Goal: Task Accomplishment & Management: Manage account settings

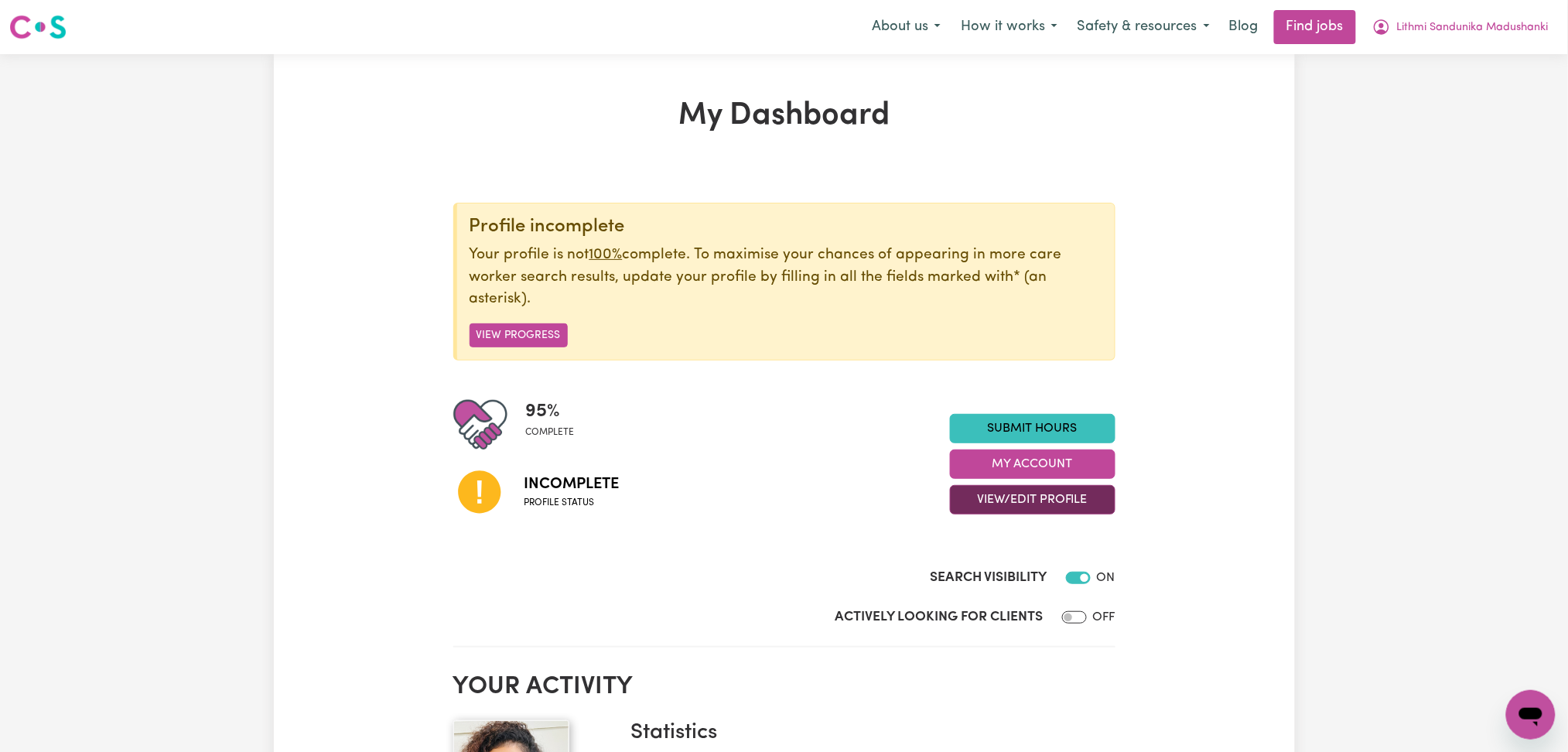
click at [1017, 499] on button "View/Edit Profile" at bounding box center [1033, 500] width 166 height 29
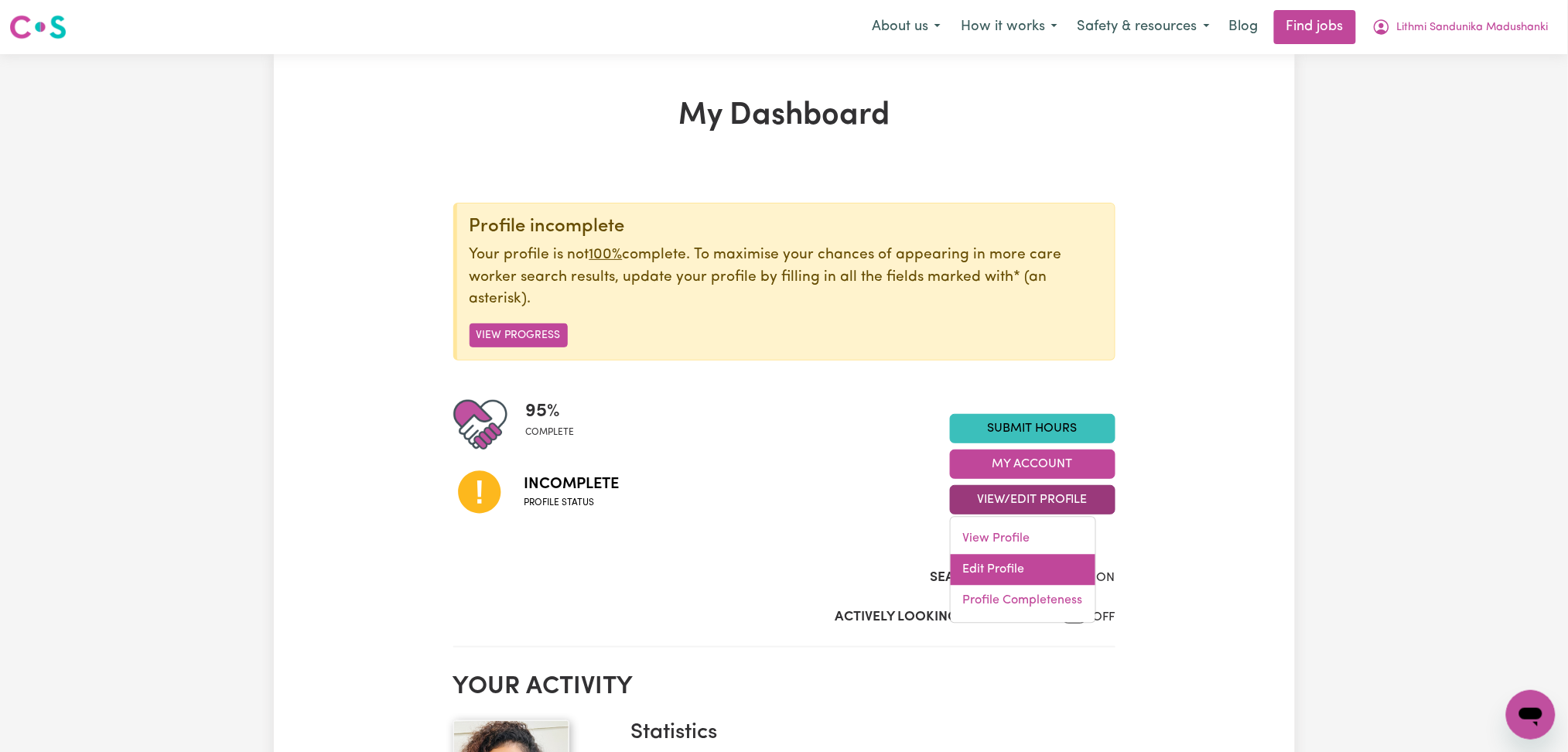
click at [982, 580] on link "Edit Profile" at bounding box center [1022, 571] width 144 height 31
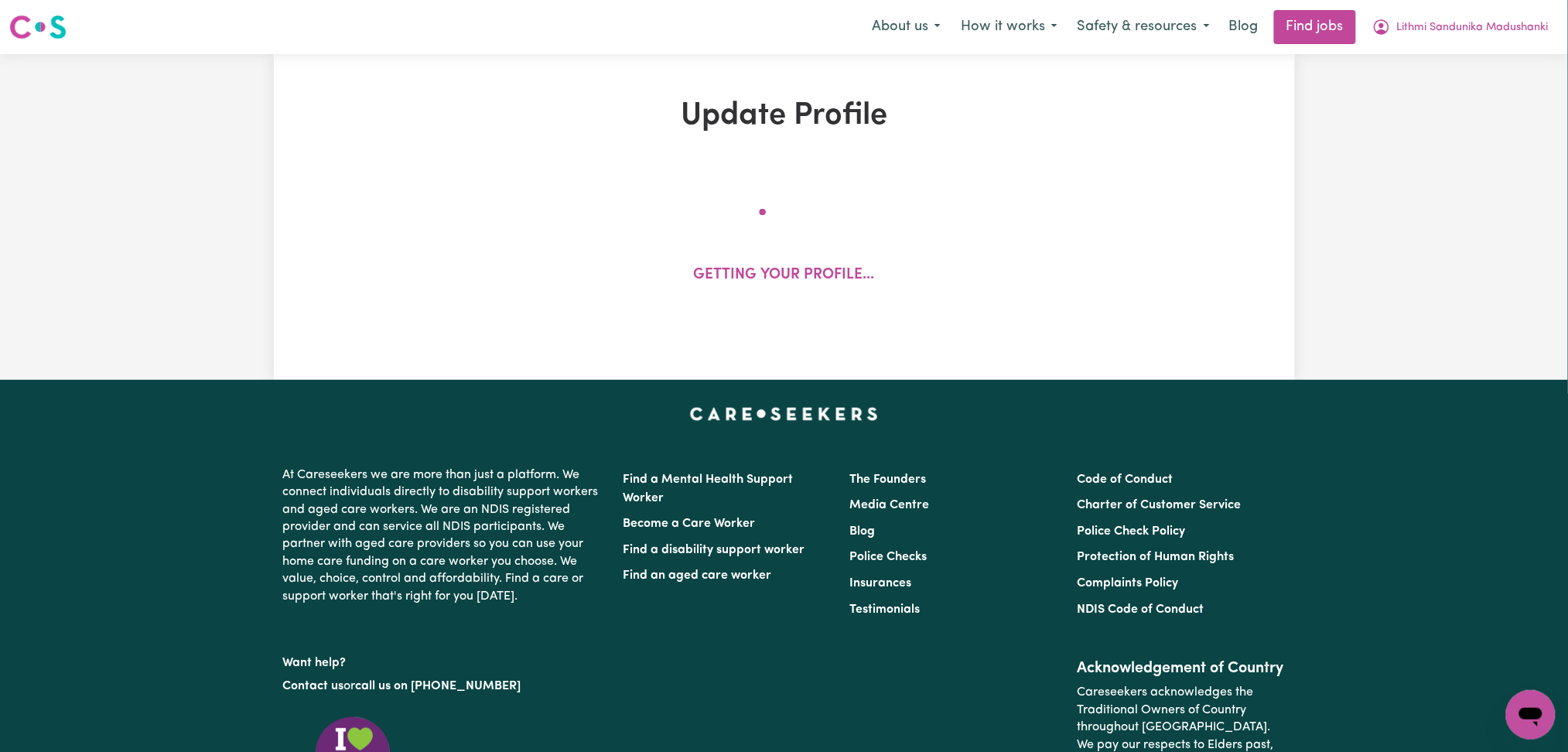
select select "[DEMOGRAPHIC_DATA]"
select select "[DEMOGRAPHIC_DATA] Work Visa"
select select "Studying a healthcare related degree or qualification"
select select "50"
select select "80"
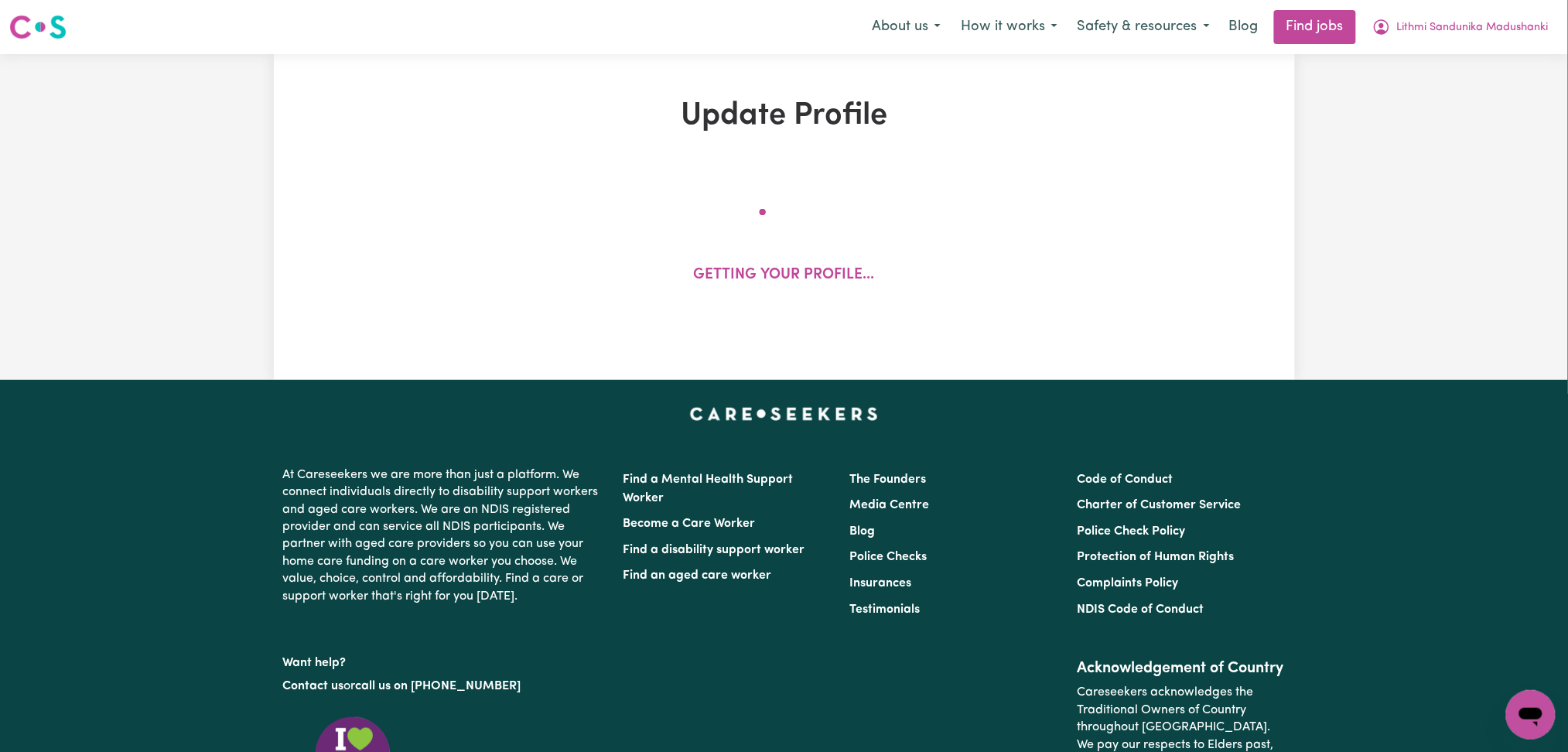
select select "90"
select select "100"
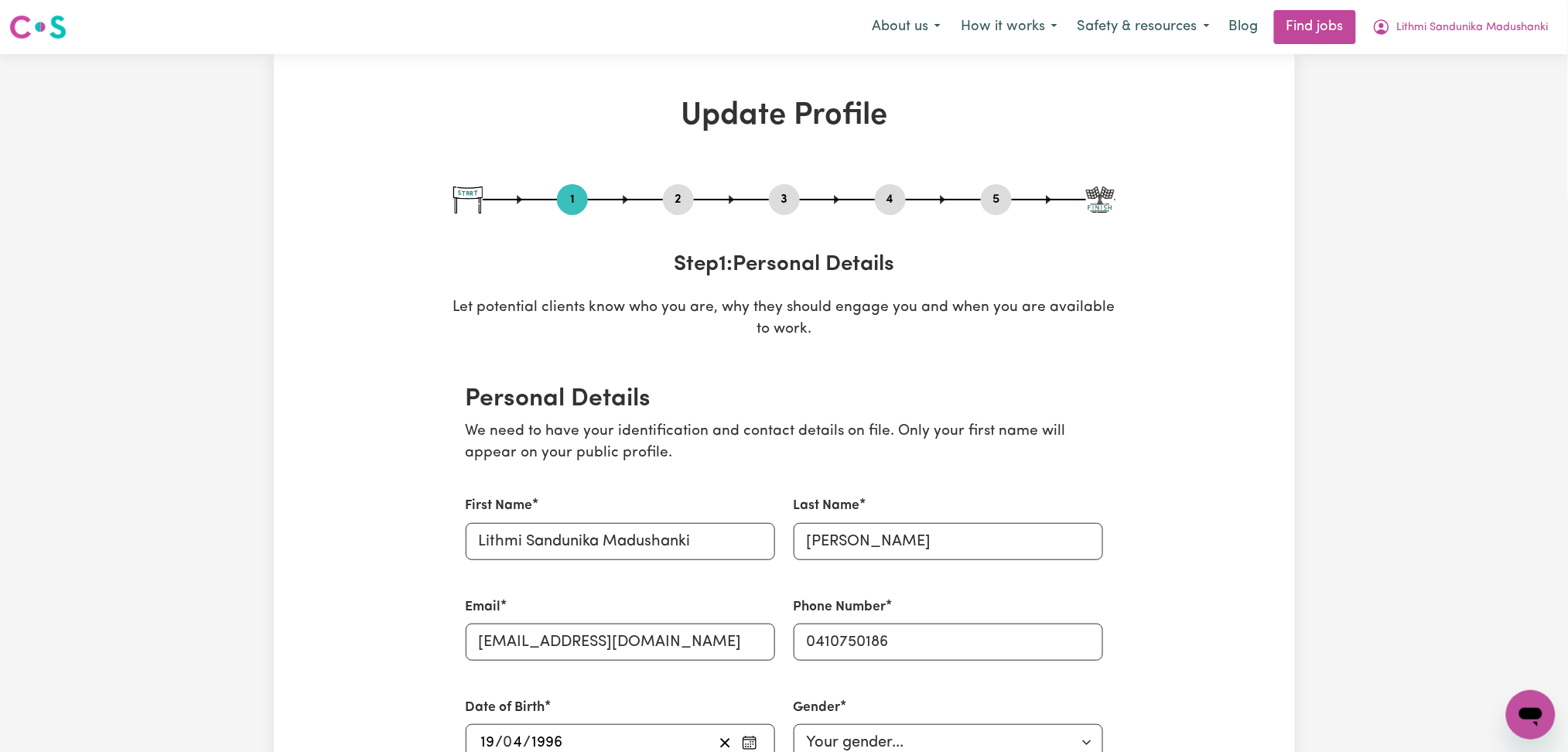
click at [657, 189] on div "1 2 3 4 5" at bounding box center [785, 200] width 663 height 31
click at [686, 204] on button "2" at bounding box center [679, 200] width 31 height 20
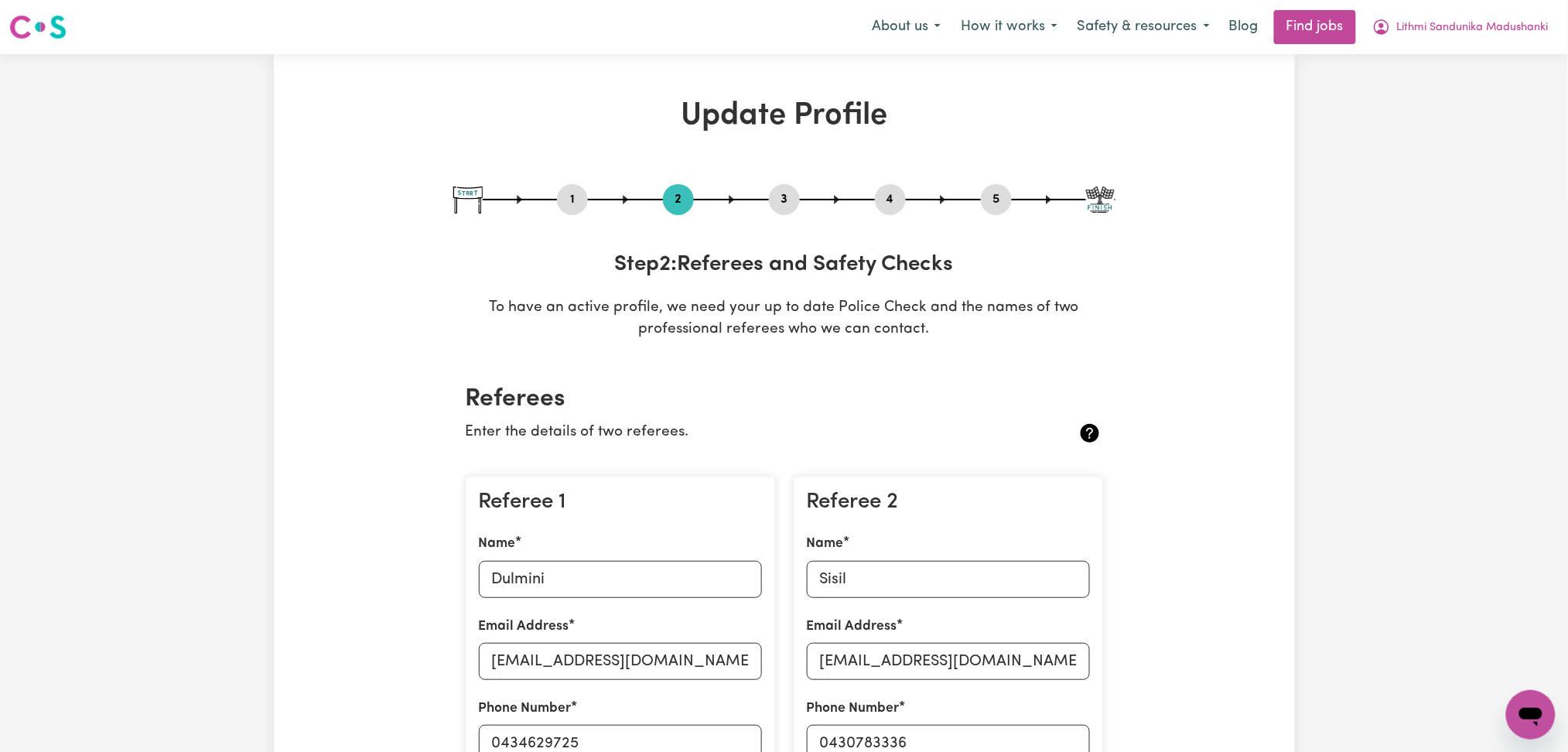
scroll to position [309, 0]
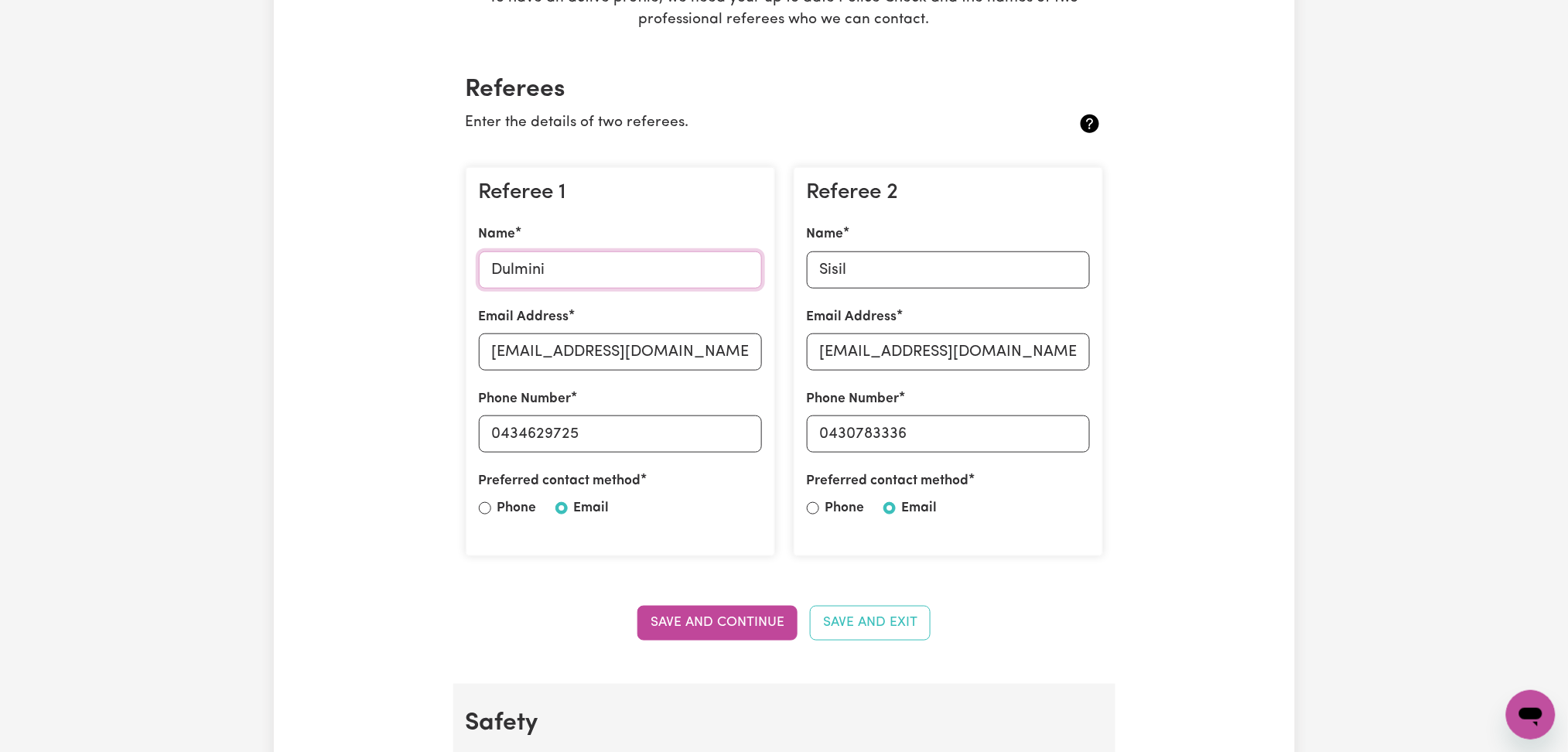
click at [571, 284] on input "Dulmini" at bounding box center [620, 270] width 283 height 37
click at [520, 354] on input "[EMAIL_ADDRESS][DOMAIN_NAME]" at bounding box center [620, 352] width 283 height 37
drag, startPoint x: 503, startPoint y: 435, endPoint x: 763, endPoint y: 434, distance: 260.0
click at [763, 434] on div "Referee 1 Name Dulmini Email Address [EMAIL_ADDRESS][DOMAIN_NAME] Phone Number …" at bounding box center [620, 363] width 309 height 390
click at [795, 302] on div "Referee 2 Name Sisil Email Address [EMAIL_ADDRESS][DOMAIN_NAME] Phone Number [P…" at bounding box center [949, 363] width 309 height 390
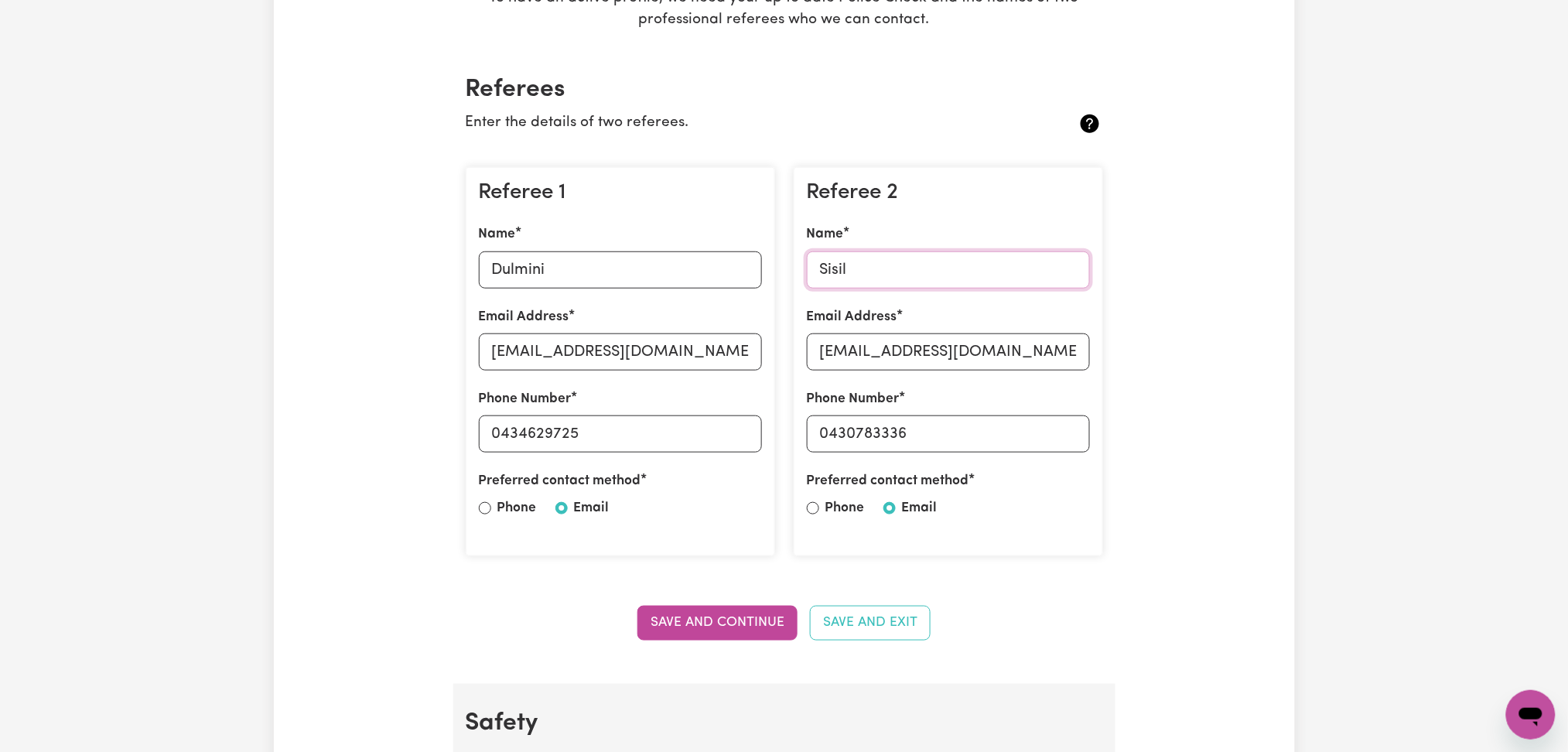
click at [851, 277] on input "Sisil" at bounding box center [949, 270] width 283 height 37
click at [930, 356] on input "[EMAIL_ADDRESS][DOMAIN_NAME]" at bounding box center [949, 352] width 283 height 37
drag, startPoint x: 825, startPoint y: 433, endPoint x: 985, endPoint y: 433, distance: 160.0
click at [985, 433] on input "0430783336" at bounding box center [949, 434] width 283 height 37
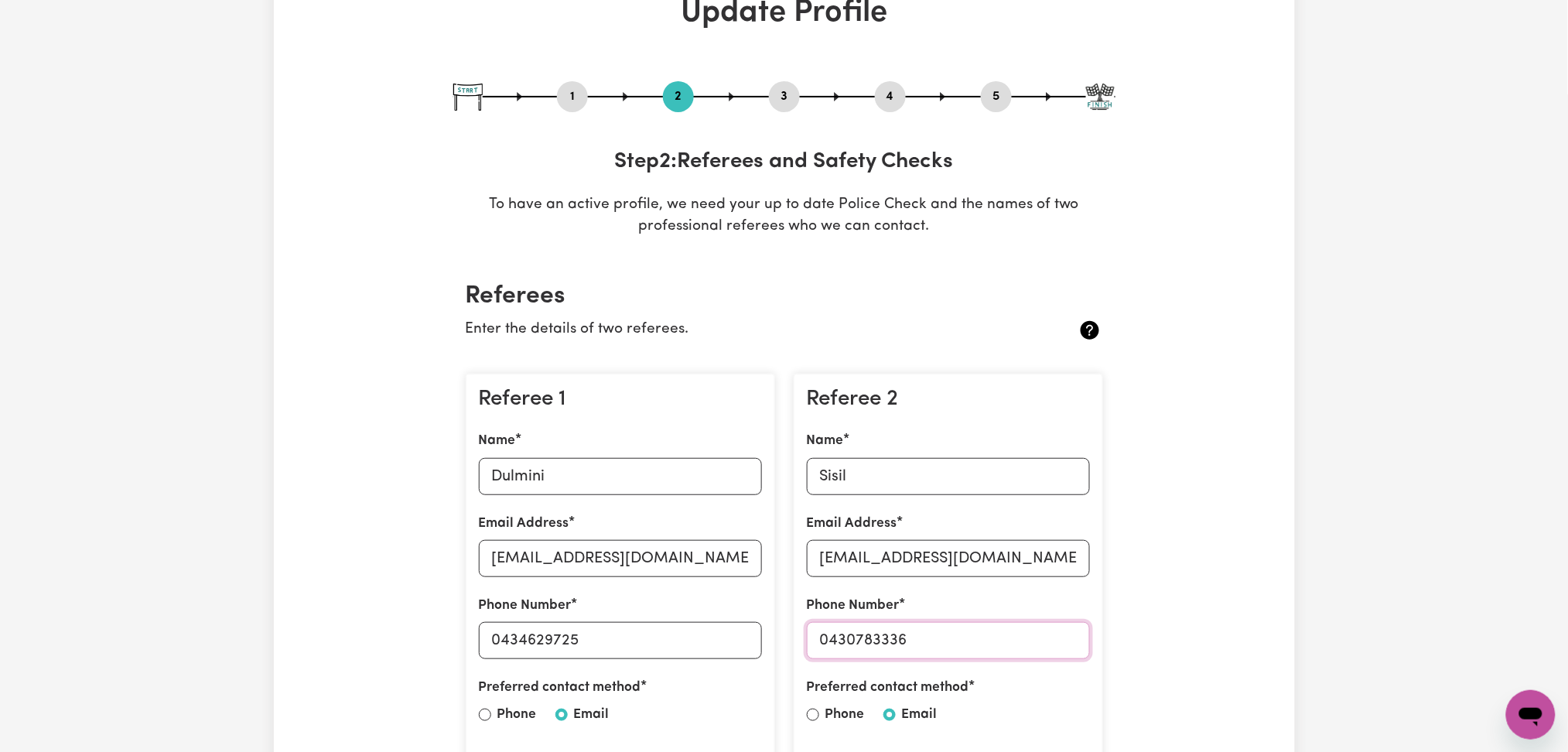
scroll to position [0, 0]
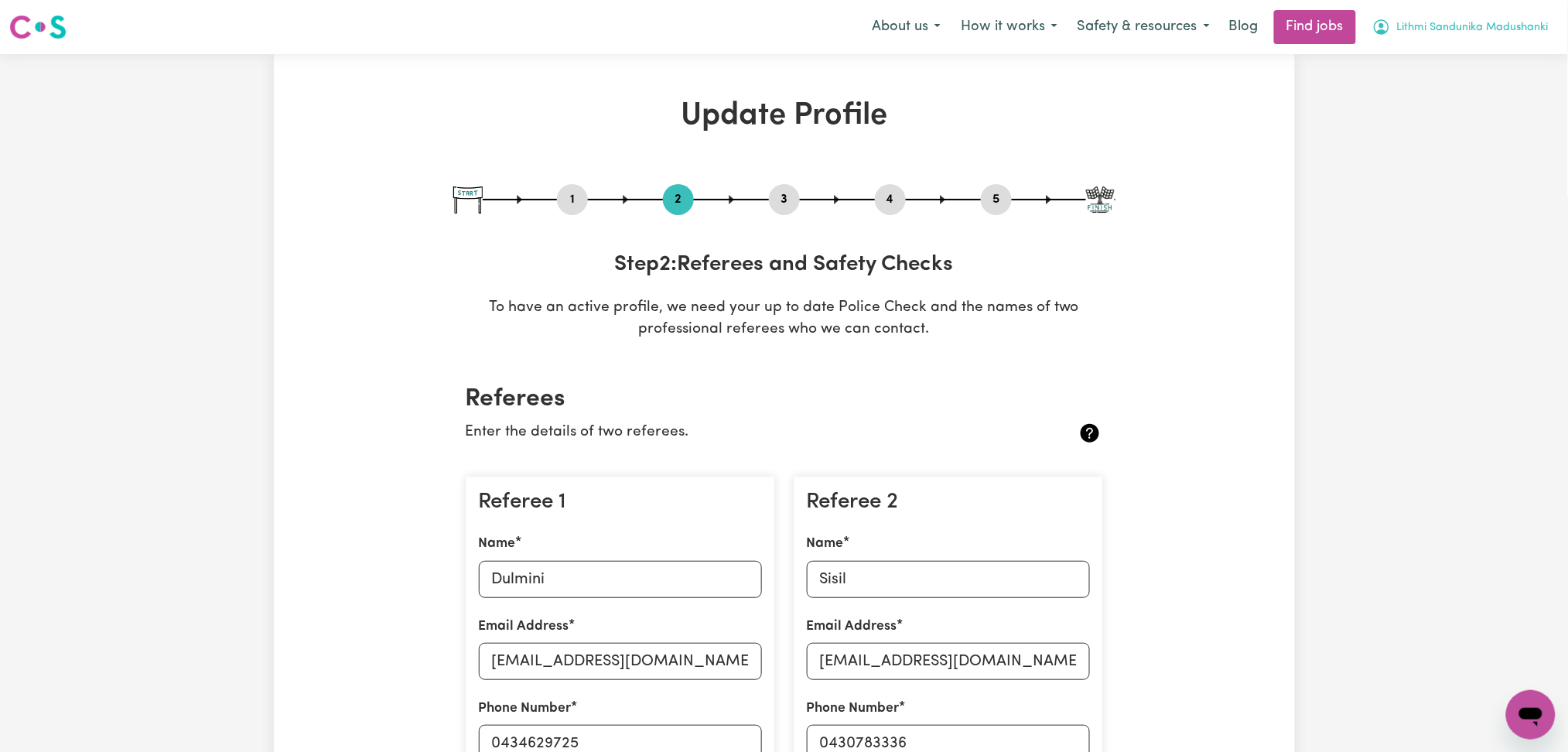
click at [1552, 28] on button "Lithmi Sandunika Madushanki" at bounding box center [1461, 27] width 197 height 32
click at [1471, 111] on link "Logout" at bounding box center [1497, 119] width 122 height 29
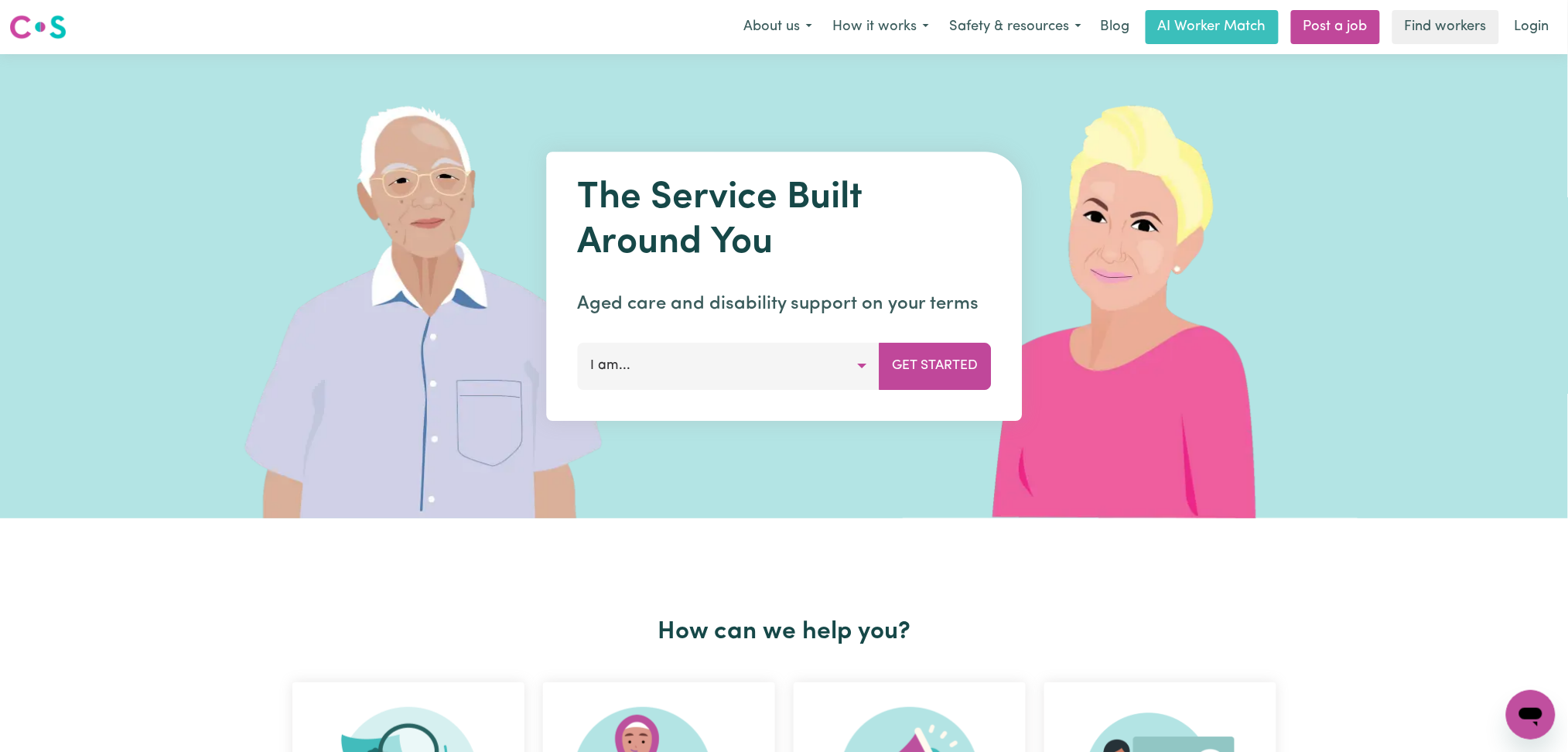
click at [1500, 35] on div "About us How it works Safety & resources Blog AI Worker Match Post a job Find w…" at bounding box center [1146, 27] width 825 height 34
click at [1540, 29] on link "Login" at bounding box center [1532, 27] width 53 height 34
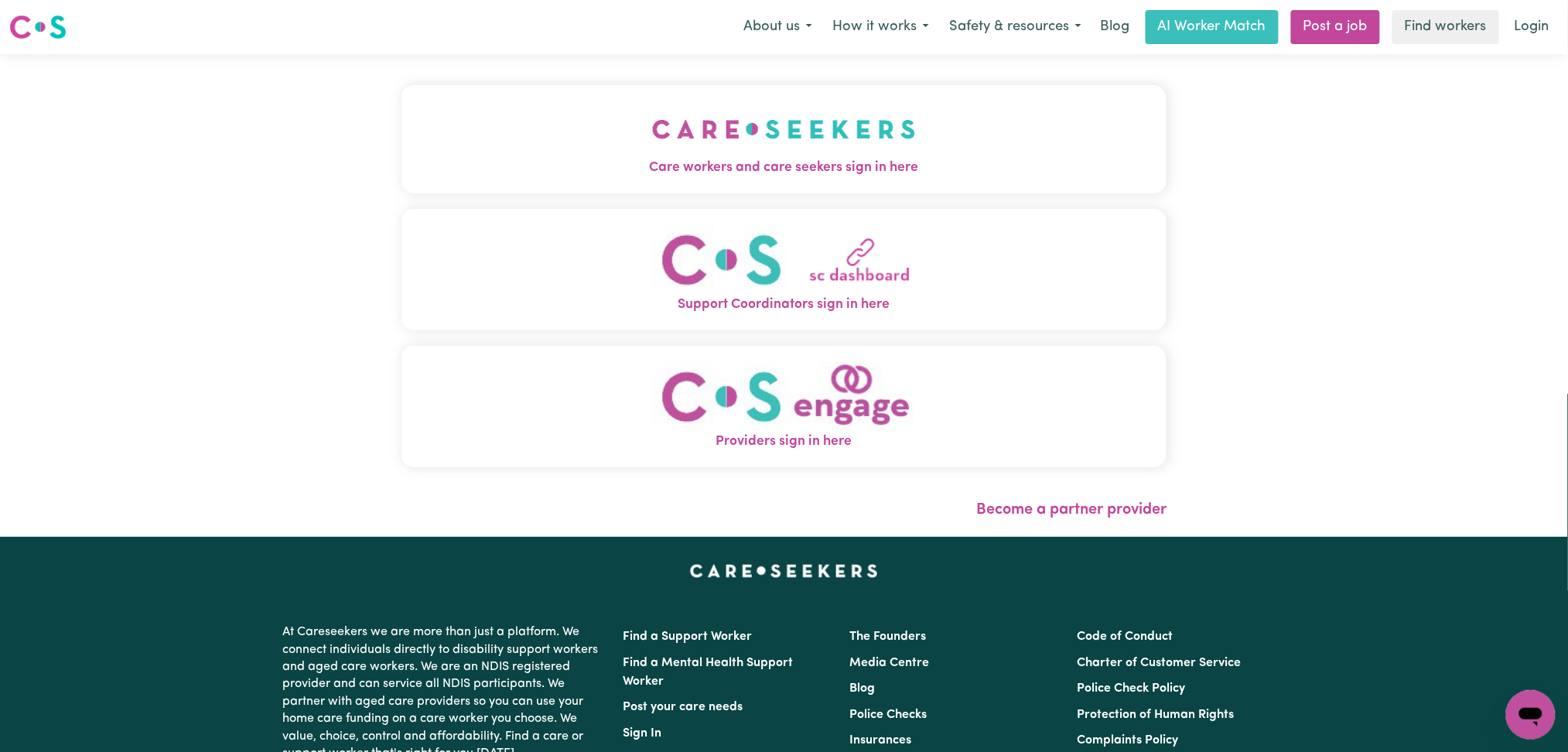
click at [645, 178] on span "Care workers and care seekers sign in here" at bounding box center [784, 168] width 766 height 20
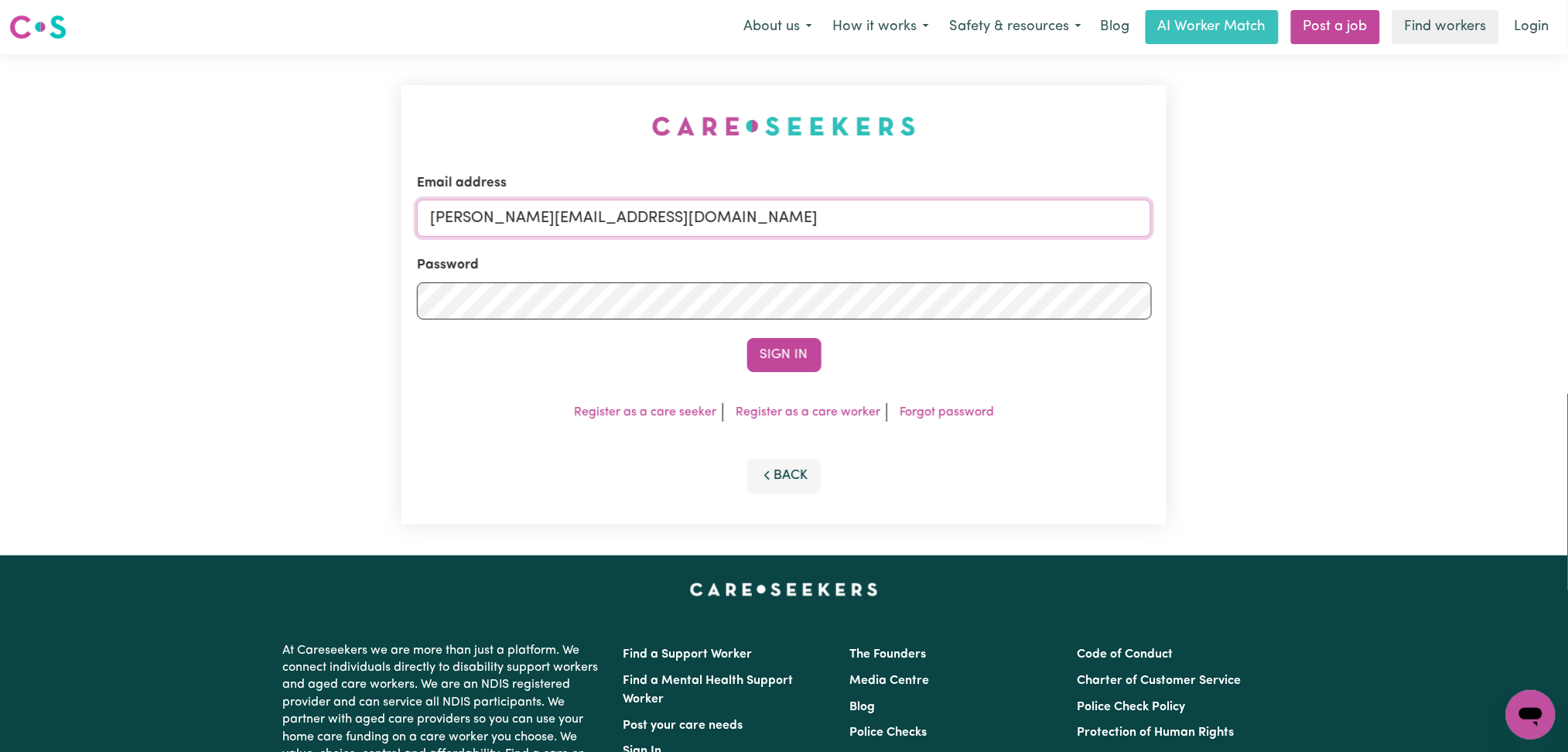
click at [644, 227] on input "[PERSON_NAME][EMAIL_ADDRESS][DOMAIN_NAME]" at bounding box center [784, 218] width 735 height 37
drag, startPoint x: 509, startPoint y: 202, endPoint x: 969, endPoint y: 225, distance: 460.6
click at [986, 202] on input "Superuser~[EMAIL_ADDRESS][DOMAIN_NAME]" at bounding box center [784, 218] width 735 height 37
type input "Superuser~[EMAIL_ADDRESS][DOMAIN_NAME]"
click at [799, 349] on button "Sign In" at bounding box center [784, 354] width 75 height 34
